Goal: Transaction & Acquisition: Book appointment/travel/reservation

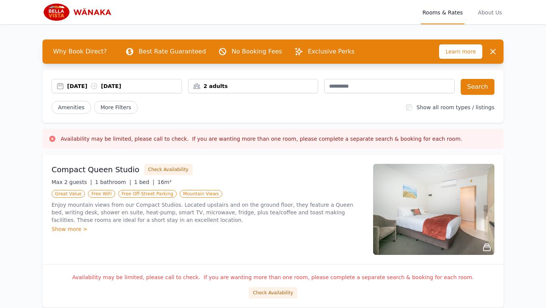
click at [261, 88] on div "2 adults" at bounding box center [253, 86] width 130 height 8
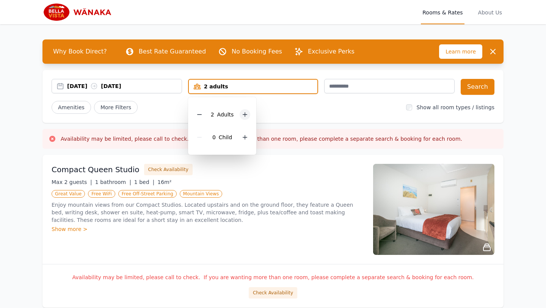
click at [247, 112] on icon at bounding box center [245, 114] width 6 height 6
click at [467, 80] on button "Search" at bounding box center [478, 87] width 34 height 16
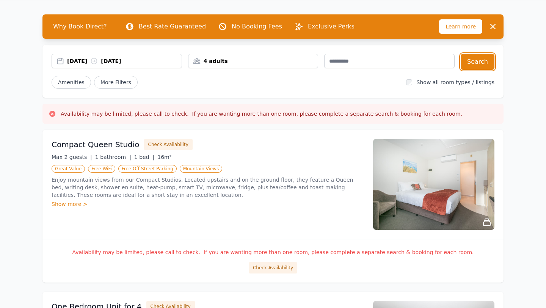
scroll to position [27, 0]
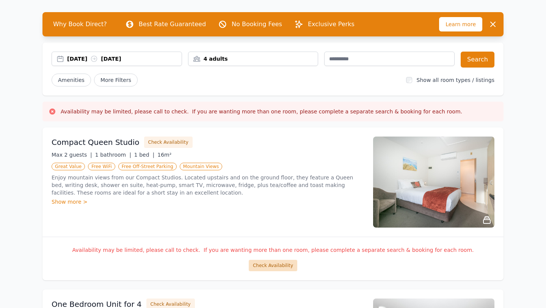
click at [281, 266] on button "Check Availability" at bounding box center [273, 265] width 49 height 11
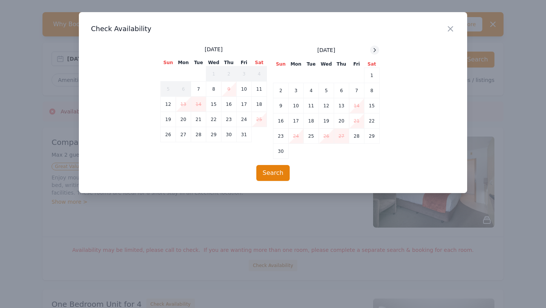
click at [373, 47] on icon at bounding box center [375, 50] width 6 height 6
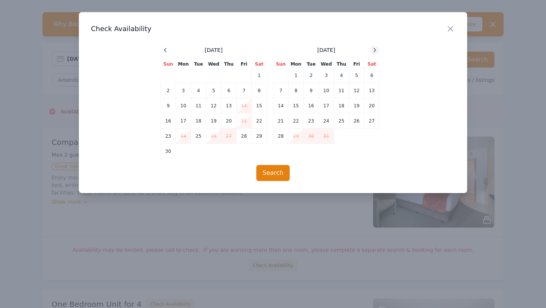
click at [373, 49] on icon at bounding box center [375, 50] width 6 height 6
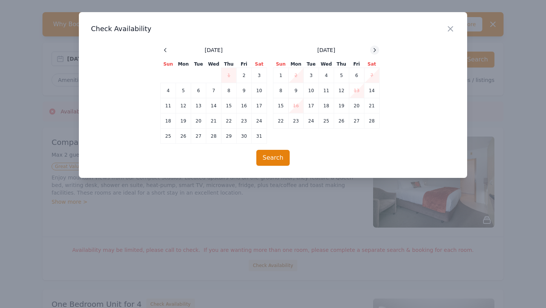
click at [373, 49] on icon at bounding box center [375, 50] width 6 height 6
click at [373, 50] on icon at bounding box center [375, 50] width 6 height 6
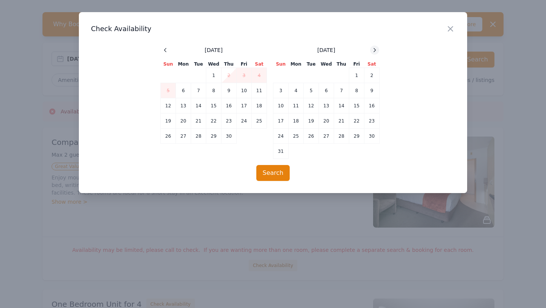
click at [373, 50] on icon at bounding box center [375, 50] width 6 height 6
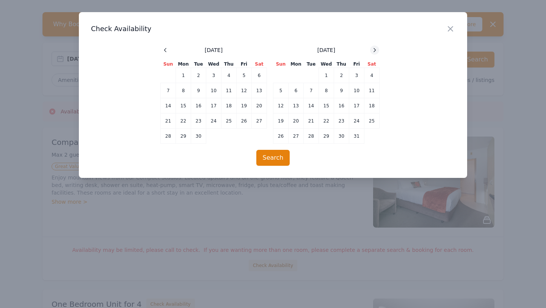
click at [373, 50] on icon at bounding box center [375, 50] width 6 height 6
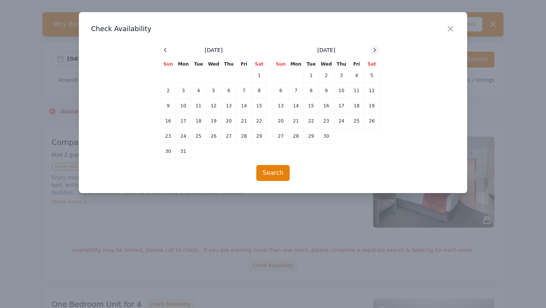
click at [373, 50] on icon at bounding box center [375, 50] width 6 height 6
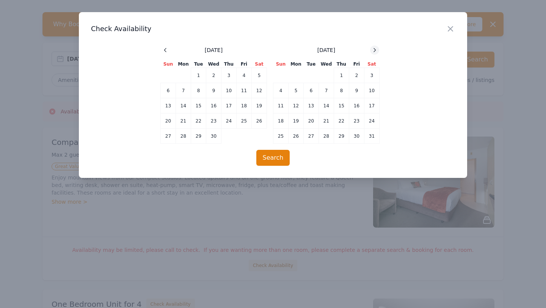
click at [373, 50] on icon at bounding box center [375, 50] width 6 height 6
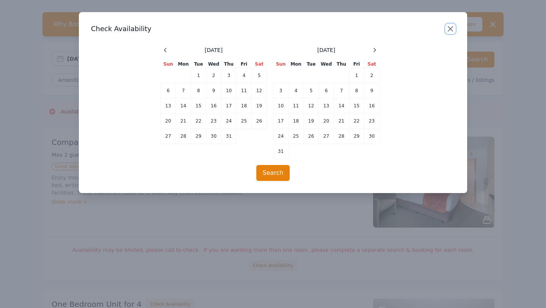
click at [449, 29] on icon "button" at bounding box center [450, 29] width 5 height 5
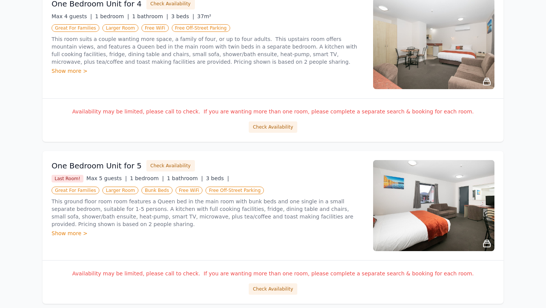
scroll to position [331, 0]
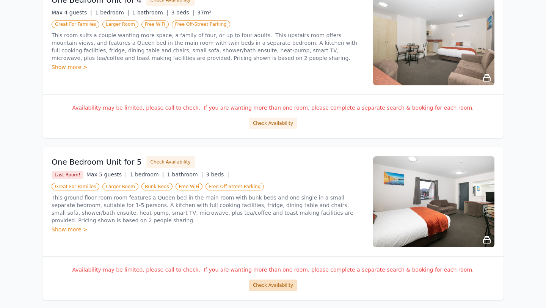
click at [279, 285] on button "Check Availability" at bounding box center [273, 284] width 49 height 11
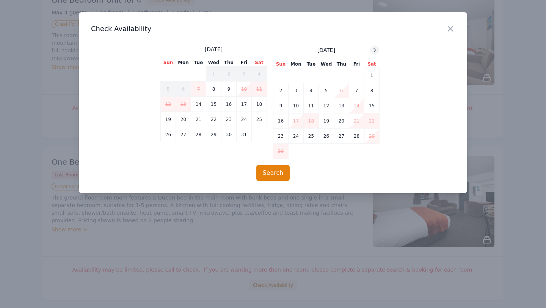
click at [378, 49] on div at bounding box center [374, 50] width 9 height 9
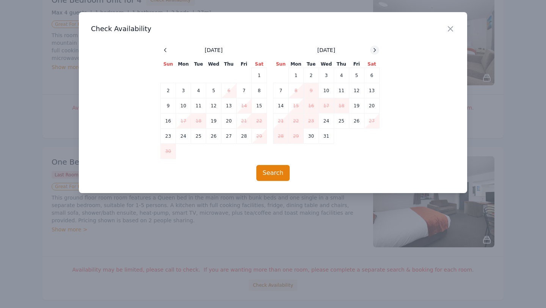
click at [378, 49] on div at bounding box center [374, 50] width 9 height 9
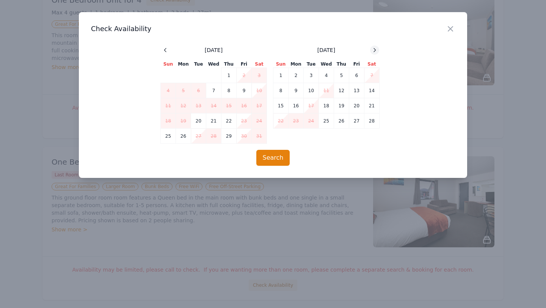
click at [378, 49] on div at bounding box center [374, 50] width 9 height 9
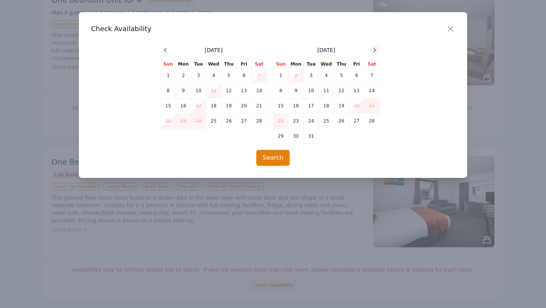
click at [378, 49] on div at bounding box center [374, 50] width 9 height 9
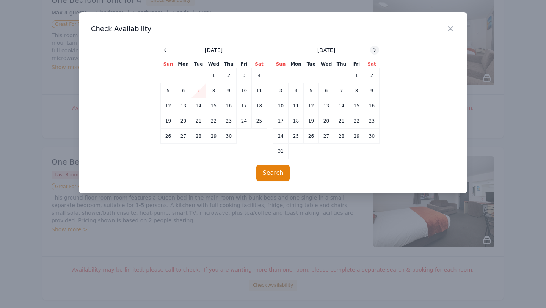
click at [378, 49] on div at bounding box center [374, 50] width 9 height 9
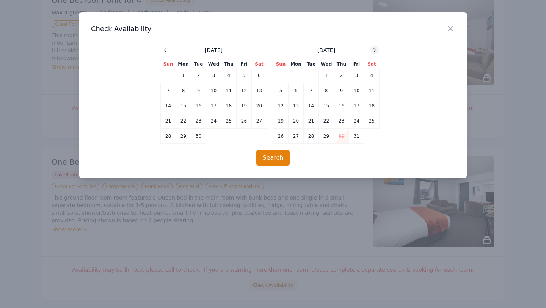
click at [378, 49] on div at bounding box center [374, 50] width 9 height 9
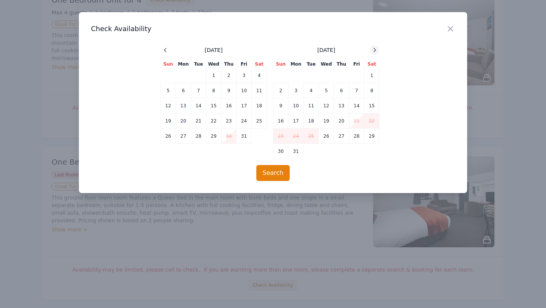
click at [378, 49] on div at bounding box center [374, 50] width 9 height 9
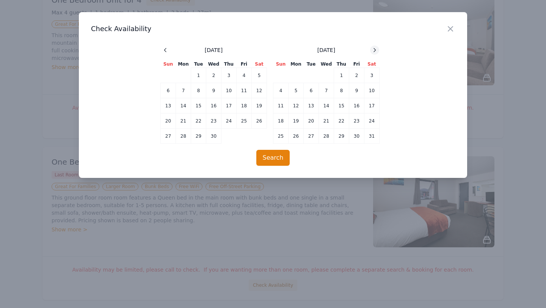
click at [378, 49] on div at bounding box center [374, 50] width 9 height 9
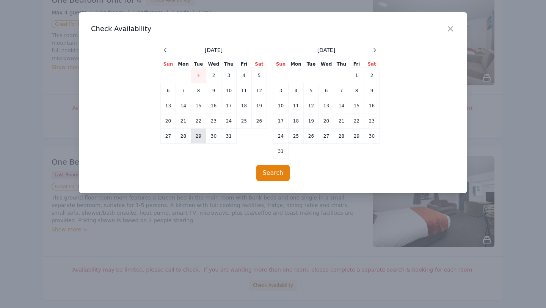
click at [201, 137] on td "29" at bounding box center [198, 136] width 15 height 15
click at [181, 135] on td "28" at bounding box center [183, 136] width 15 height 15
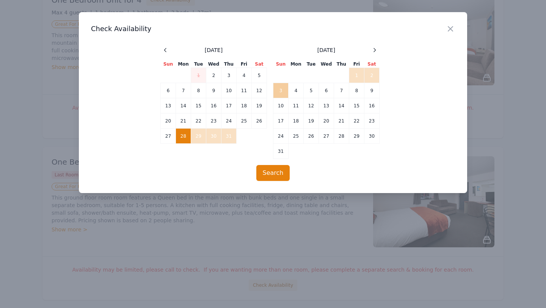
click at [280, 90] on td "3" at bounding box center [280, 90] width 15 height 15
click at [272, 177] on button "Search" at bounding box center [273, 173] width 34 height 16
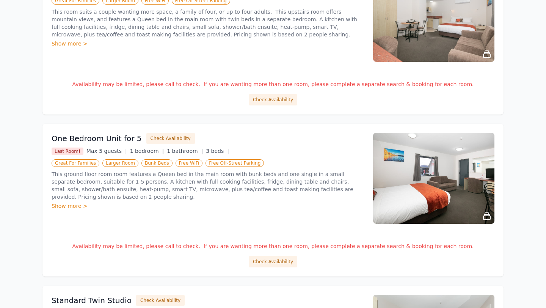
scroll to position [359, 0]
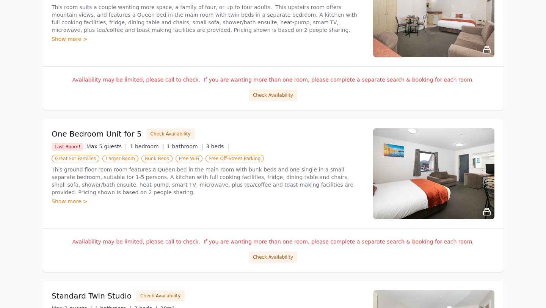
click at [157, 158] on span "Bunk Beds" at bounding box center [156, 159] width 31 height 8
click at [154, 161] on span "Bunk Beds" at bounding box center [156, 159] width 31 height 8
click at [270, 265] on div "Availability may be limited, please call to check. If you are wanting more than…" at bounding box center [272, 250] width 461 height 44
click at [270, 253] on button "Check Availability" at bounding box center [273, 256] width 49 height 11
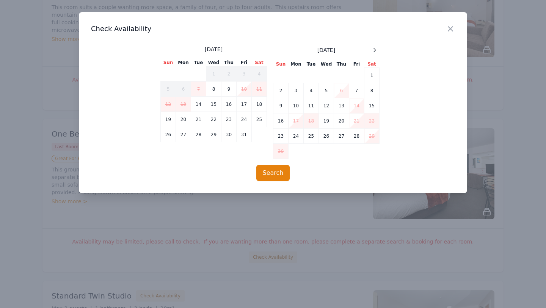
click at [368, 48] on div "[DATE]" at bounding box center [326, 50] width 106 height 9
click at [369, 48] on div "[DATE]" at bounding box center [326, 50] width 106 height 9
click at [373, 49] on icon at bounding box center [375, 50] width 6 height 6
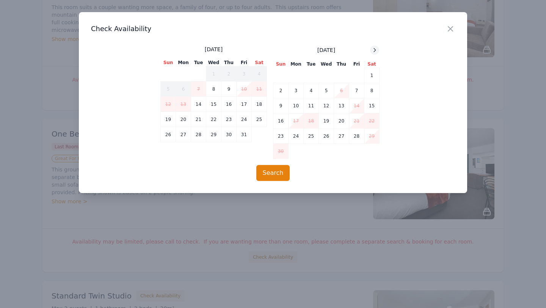
click at [373, 49] on icon at bounding box center [375, 50] width 6 height 6
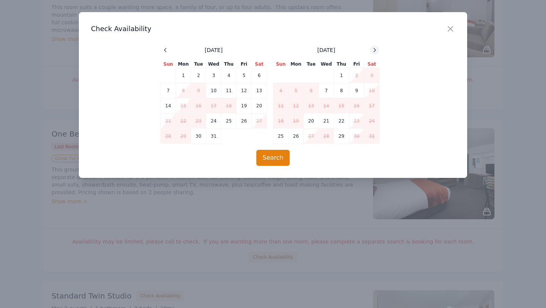
click at [373, 49] on icon at bounding box center [375, 50] width 6 height 6
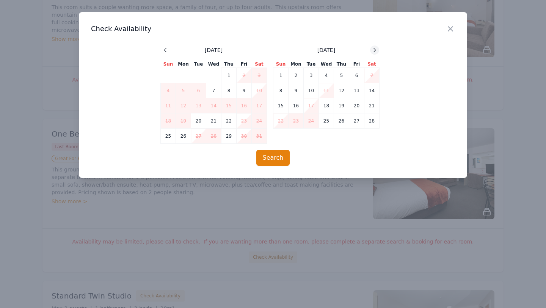
click at [373, 49] on icon at bounding box center [375, 50] width 6 height 6
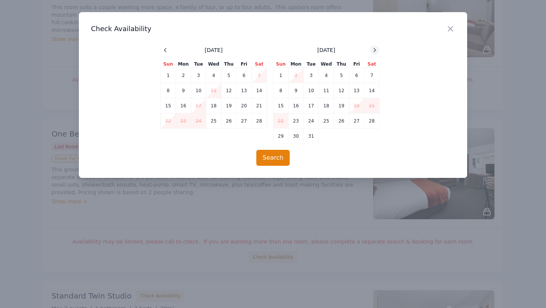
click at [373, 49] on icon at bounding box center [375, 50] width 6 height 6
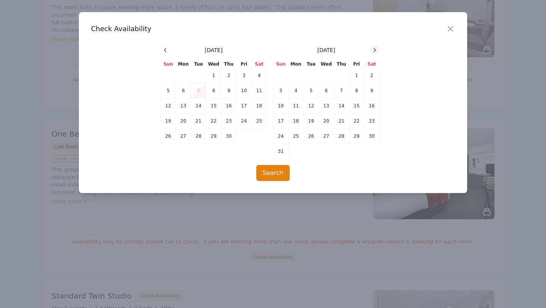
click at [373, 49] on icon at bounding box center [375, 50] width 6 height 6
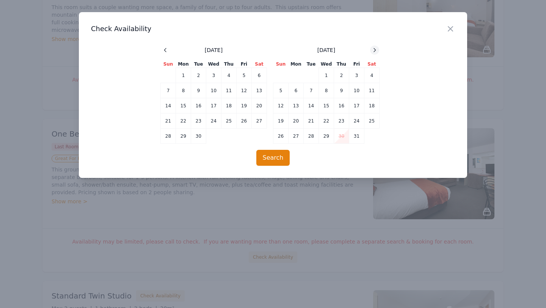
click at [373, 49] on icon at bounding box center [375, 50] width 6 height 6
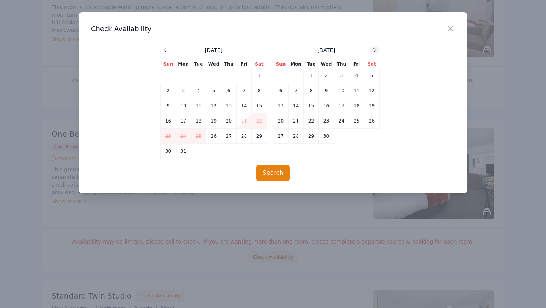
click at [373, 49] on icon at bounding box center [375, 50] width 6 height 6
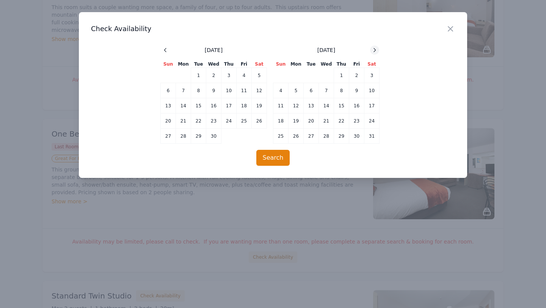
click at [373, 49] on icon at bounding box center [375, 50] width 6 height 6
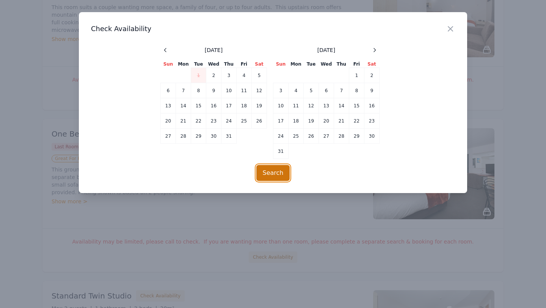
click at [272, 173] on button "Search" at bounding box center [273, 173] width 34 height 16
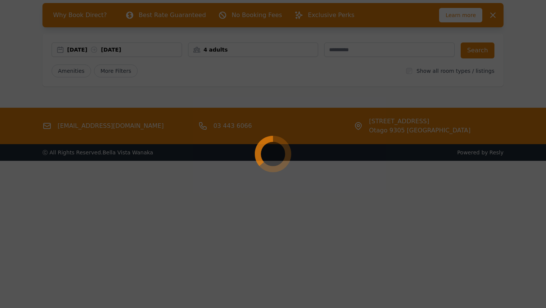
click at [248, 236] on div at bounding box center [273, 154] width 546 height 308
